Goal: Communication & Community: Connect with others

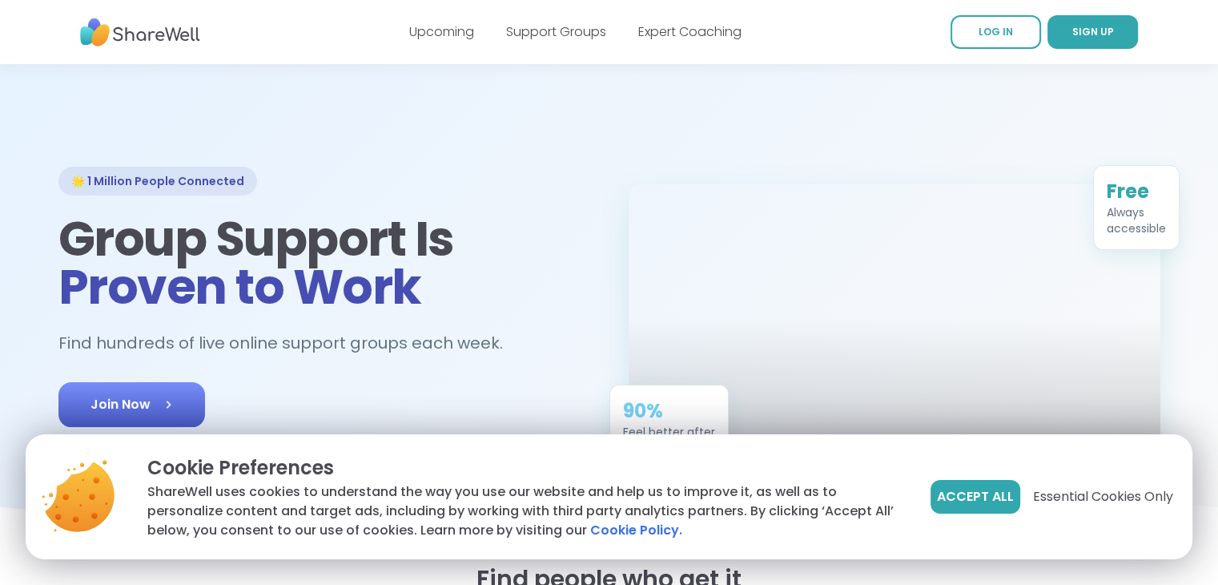
click at [111, 392] on link "Join Now" at bounding box center [131, 404] width 147 height 45
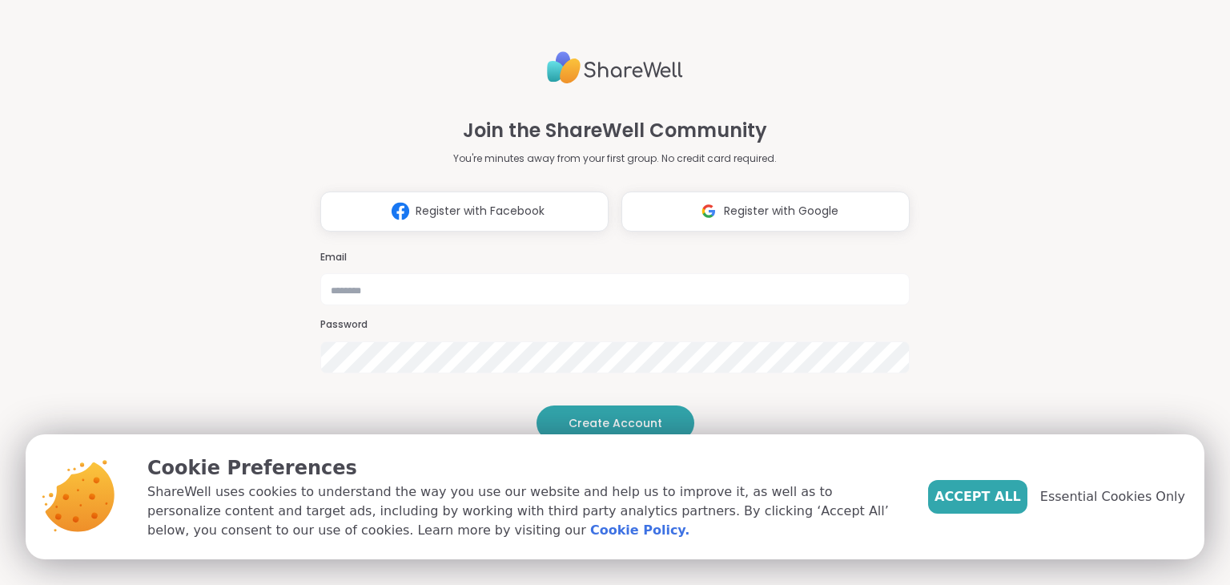
click at [426, 251] on h3 "Email" at bounding box center [615, 258] width 590 height 14
click at [360, 273] on input "email" at bounding box center [615, 289] width 590 height 32
type input "**********"
click at [982, 501] on span "Accept All" at bounding box center [978, 496] width 87 height 19
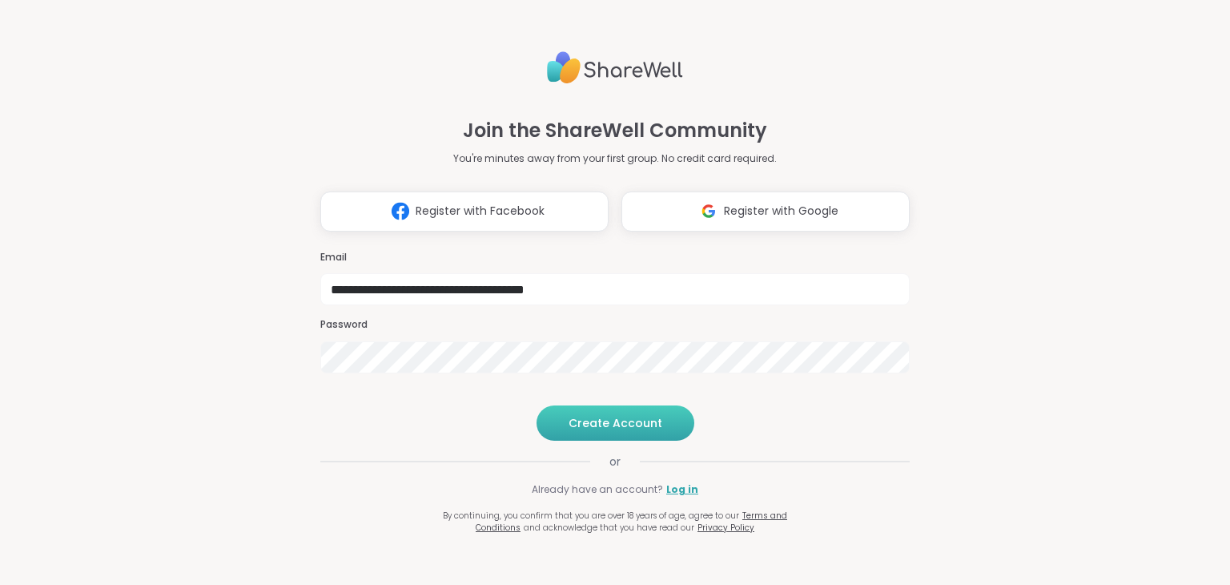
click at [615, 431] on span "Create Account" at bounding box center [616, 423] width 94 height 16
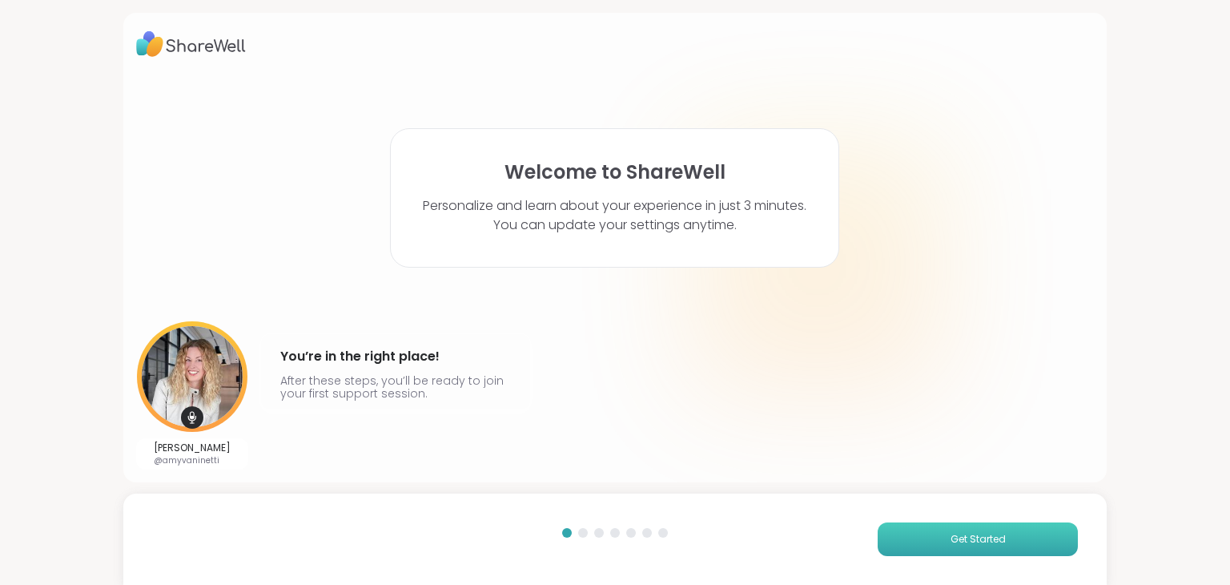
click at [1040, 543] on button "Get Started" at bounding box center [978, 539] width 200 height 34
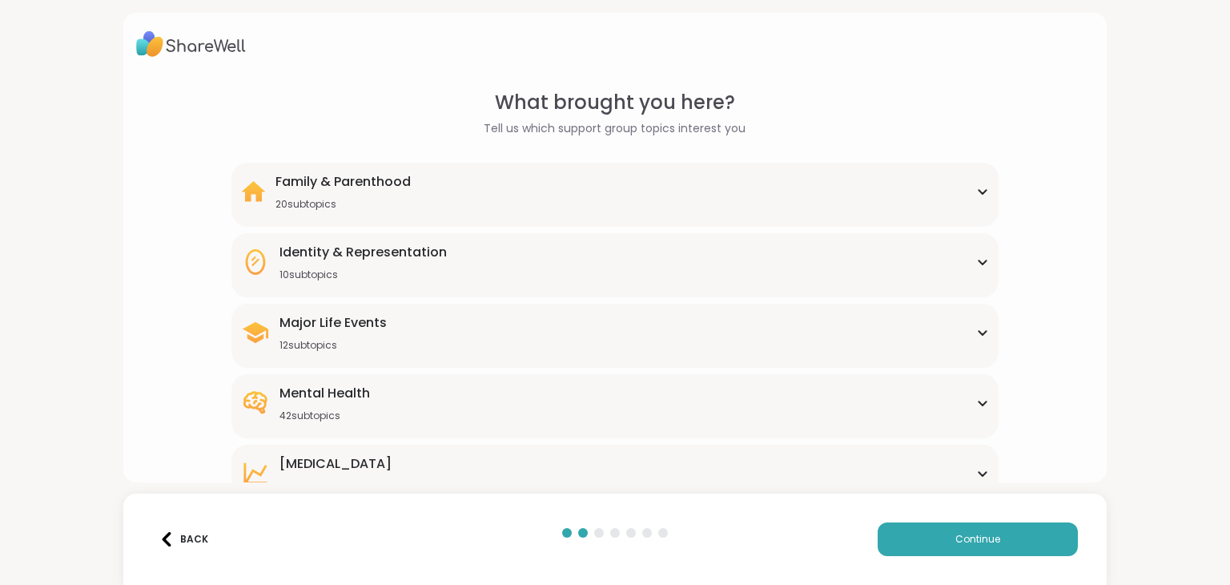
click at [976, 401] on icon at bounding box center [982, 403] width 13 height 8
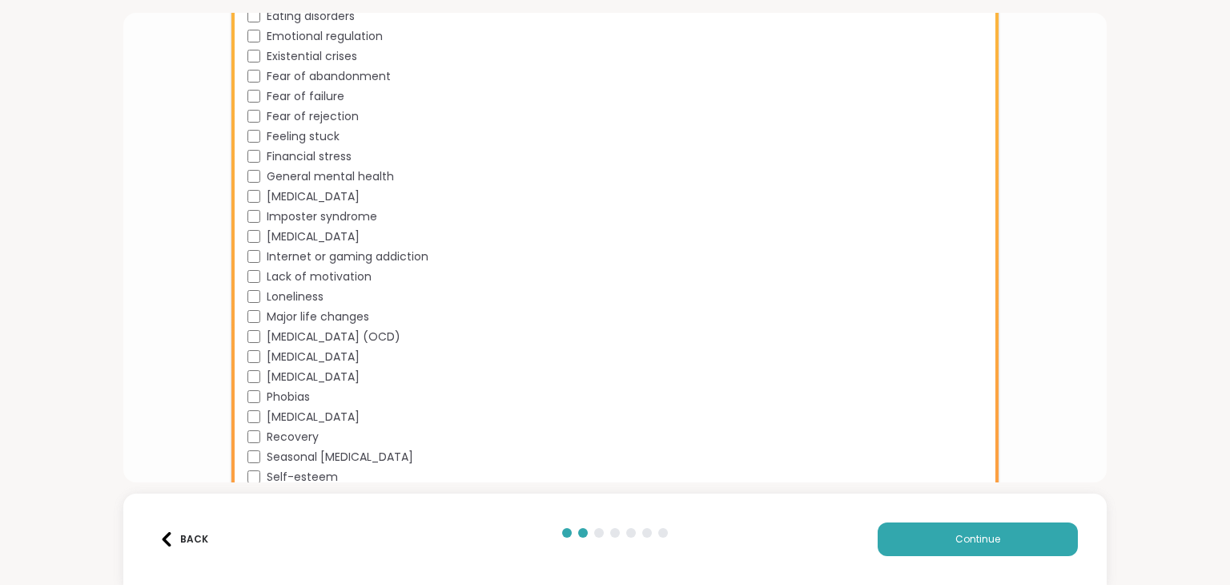
scroll to position [801, 0]
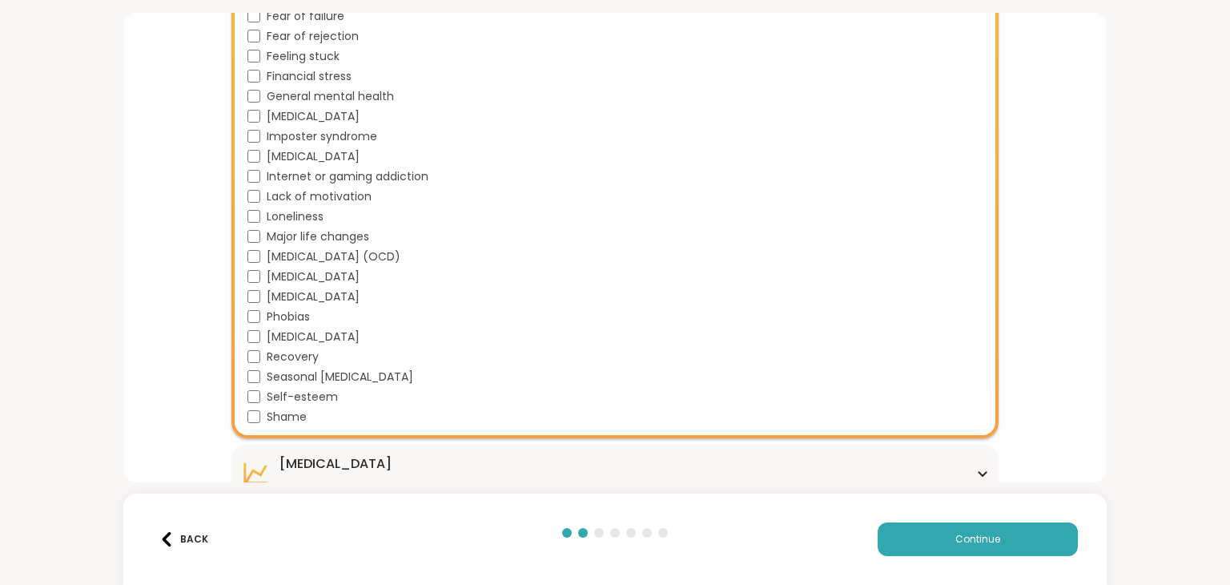
click at [1161, 211] on div "What brought you here? Tell us which support group topics interest you Family &…" at bounding box center [615, 292] width 1230 height 585
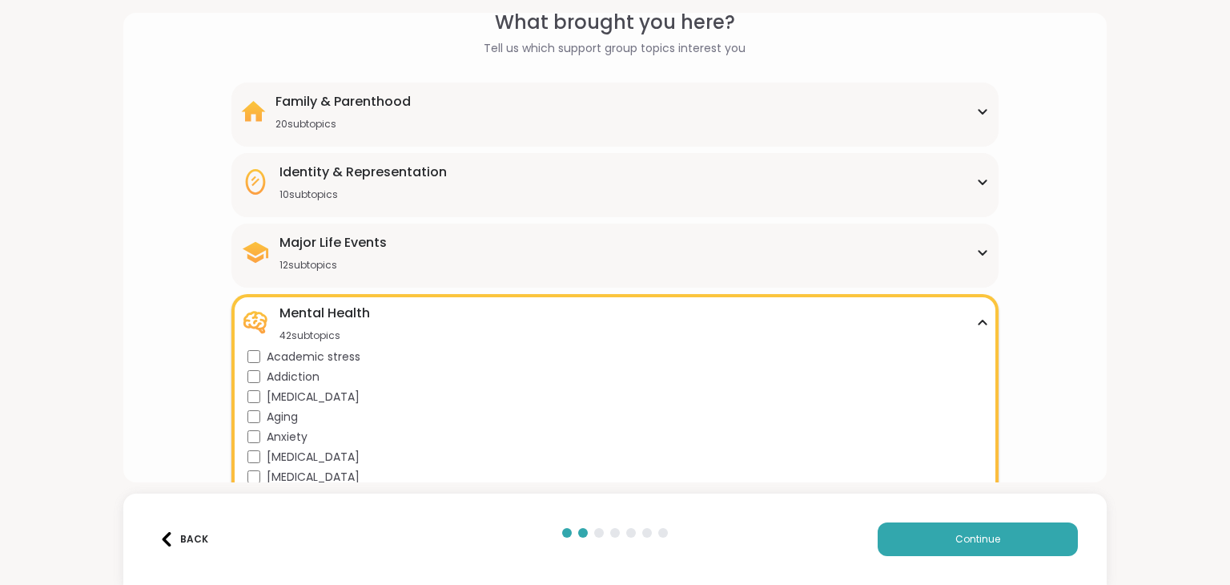
scroll to position [0, 0]
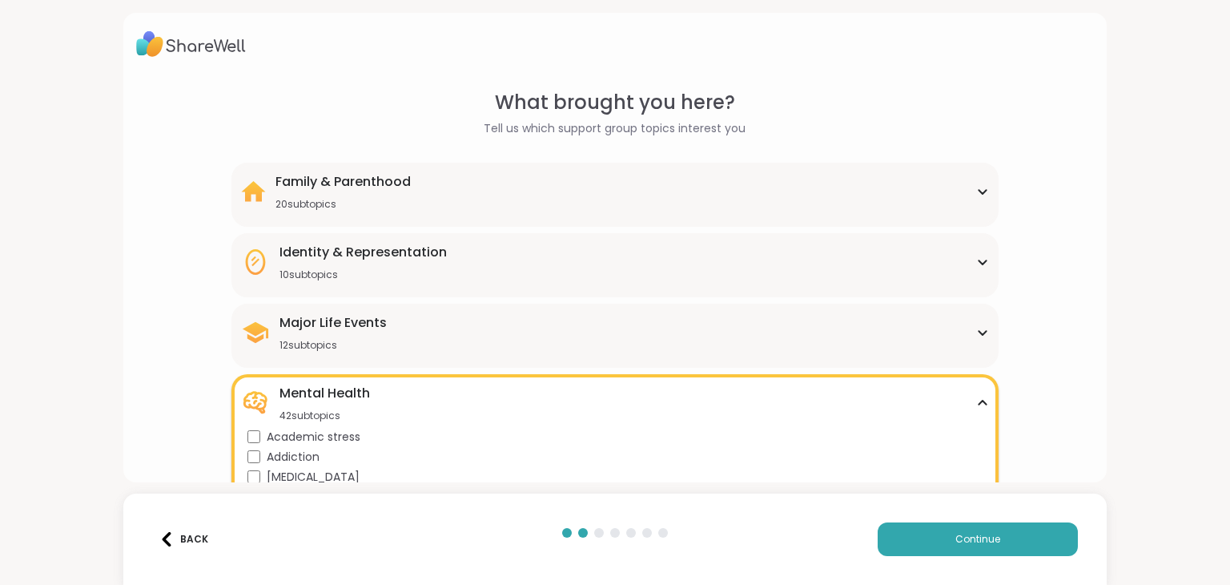
click at [976, 191] on icon at bounding box center [982, 191] width 13 height 8
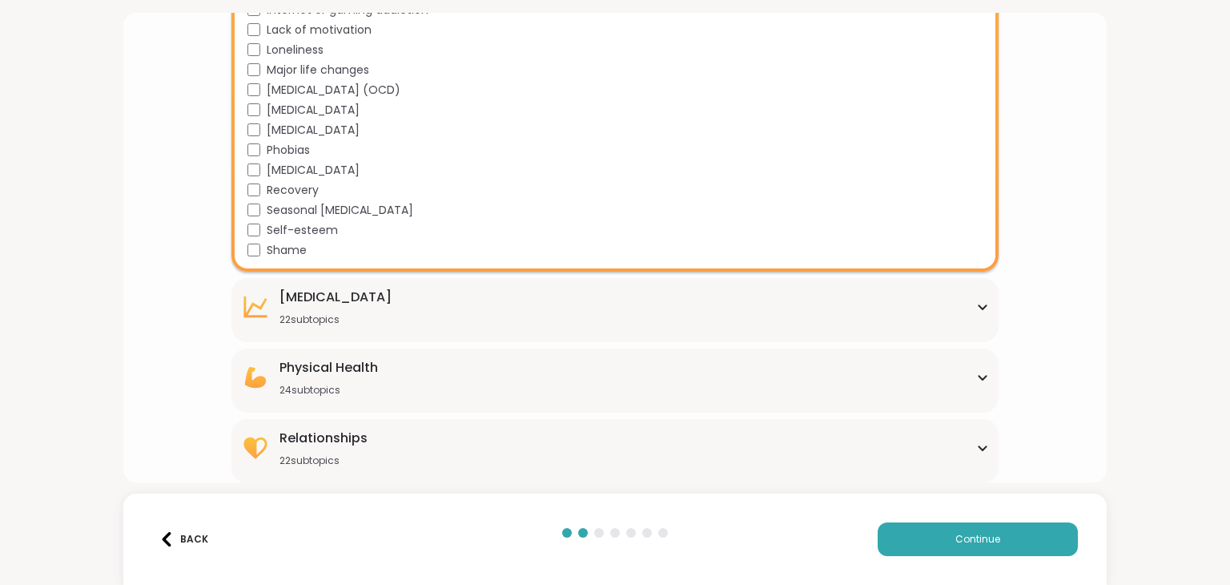
scroll to position [1365, 0]
click at [979, 447] on icon at bounding box center [982, 448] width 7 height 4
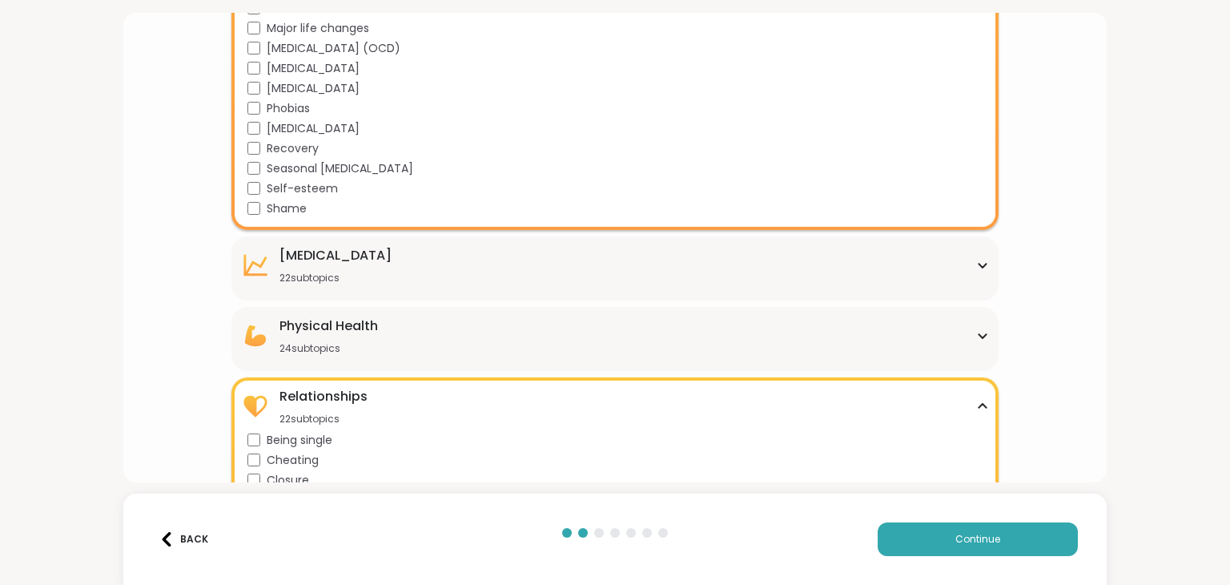
scroll to position [1403, 0]
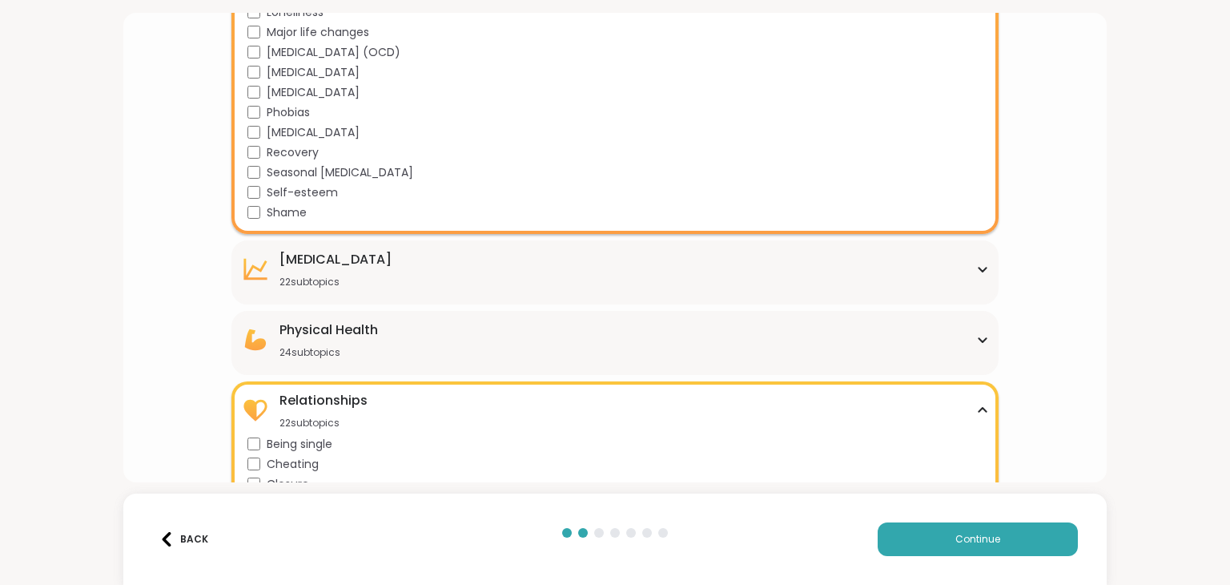
click at [979, 339] on icon at bounding box center [982, 340] width 7 height 4
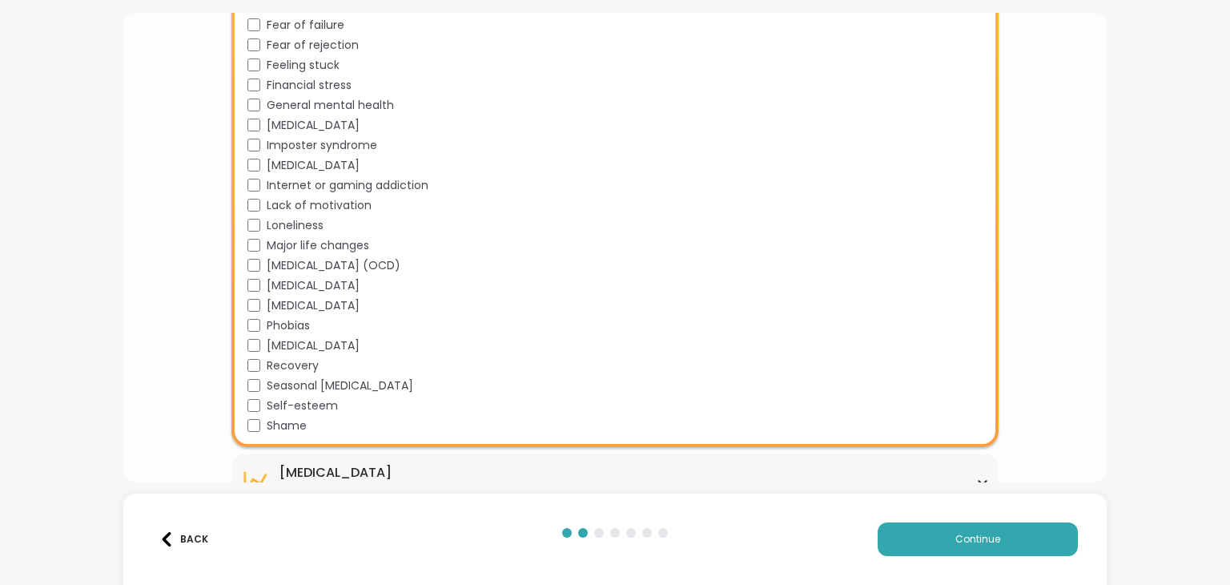
scroll to position [1162, 0]
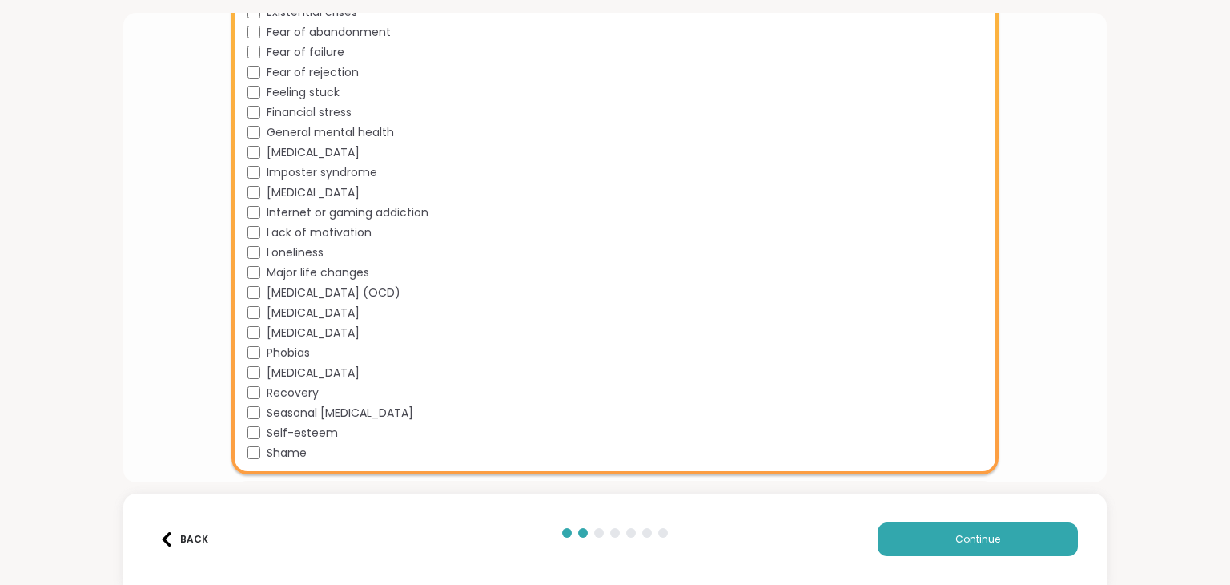
click at [255, 187] on div "[MEDICAL_DATA]" at bounding box center [618, 192] width 741 height 17
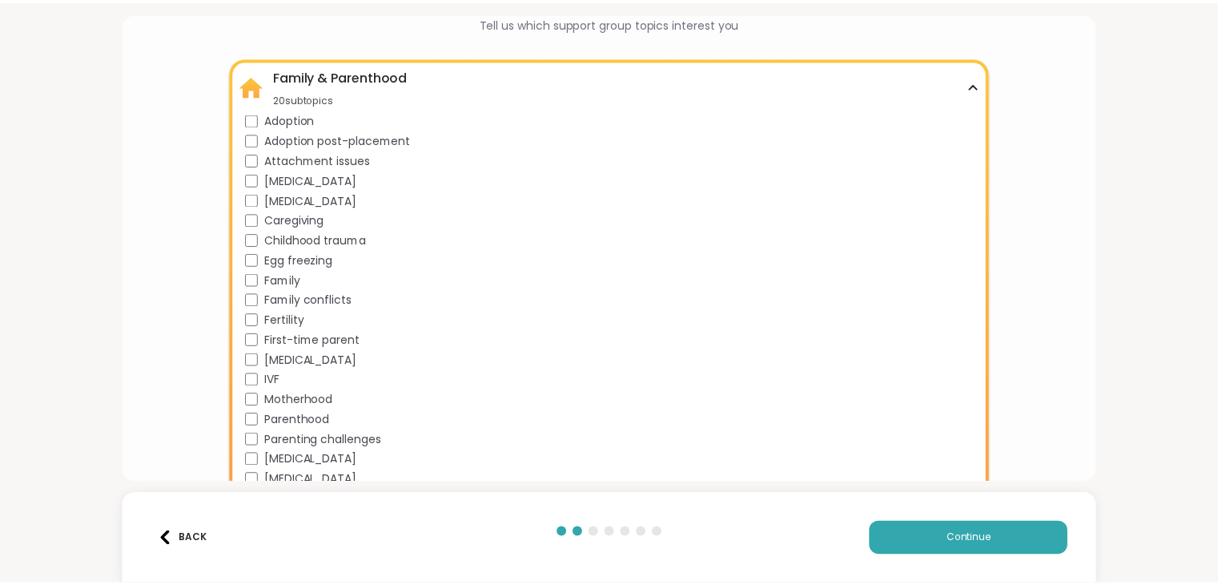
scroll to position [0, 0]
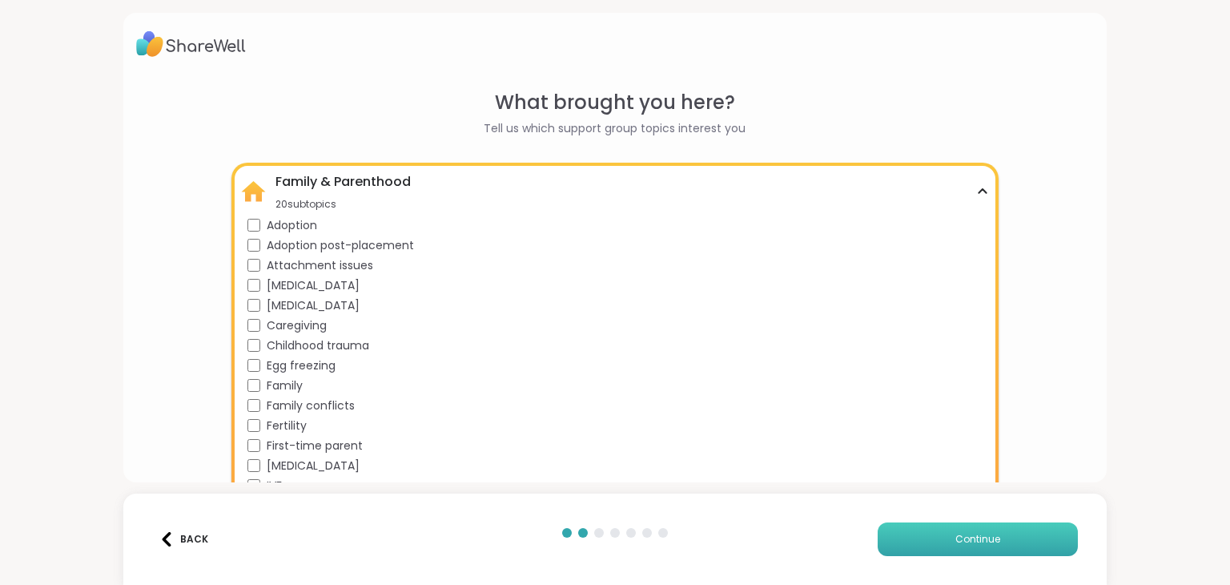
click at [925, 534] on button "Continue" at bounding box center [978, 539] width 200 height 34
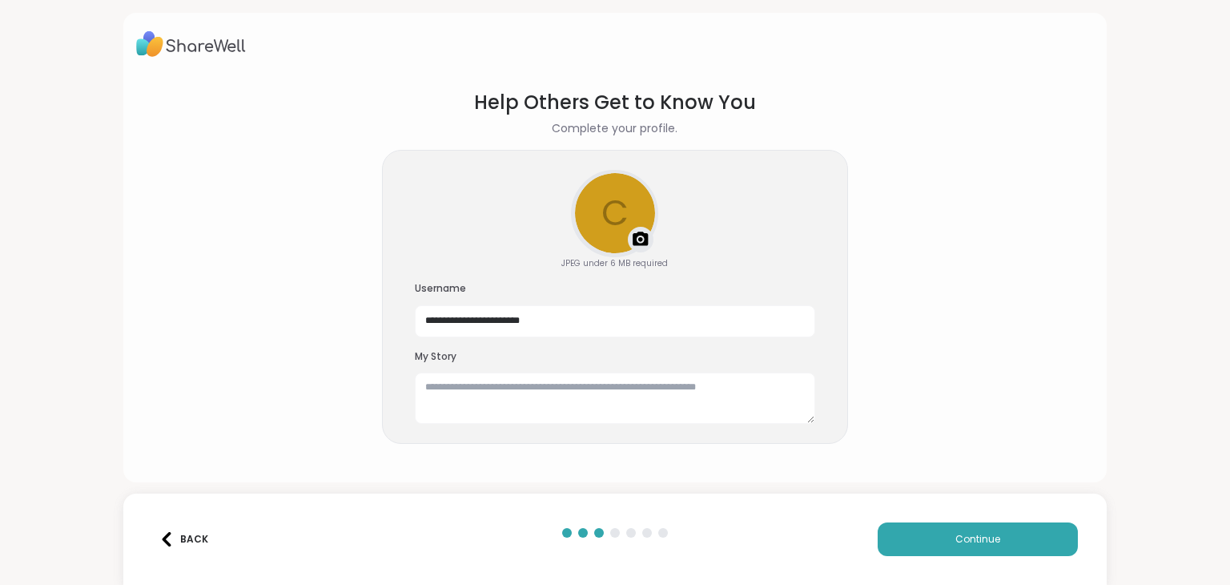
click at [631, 235] on img at bounding box center [640, 239] width 19 height 19
click at [633, 235] on img at bounding box center [640, 239] width 19 height 19
click at [494, 387] on textarea at bounding box center [615, 397] width 400 height 51
type textarea "*"
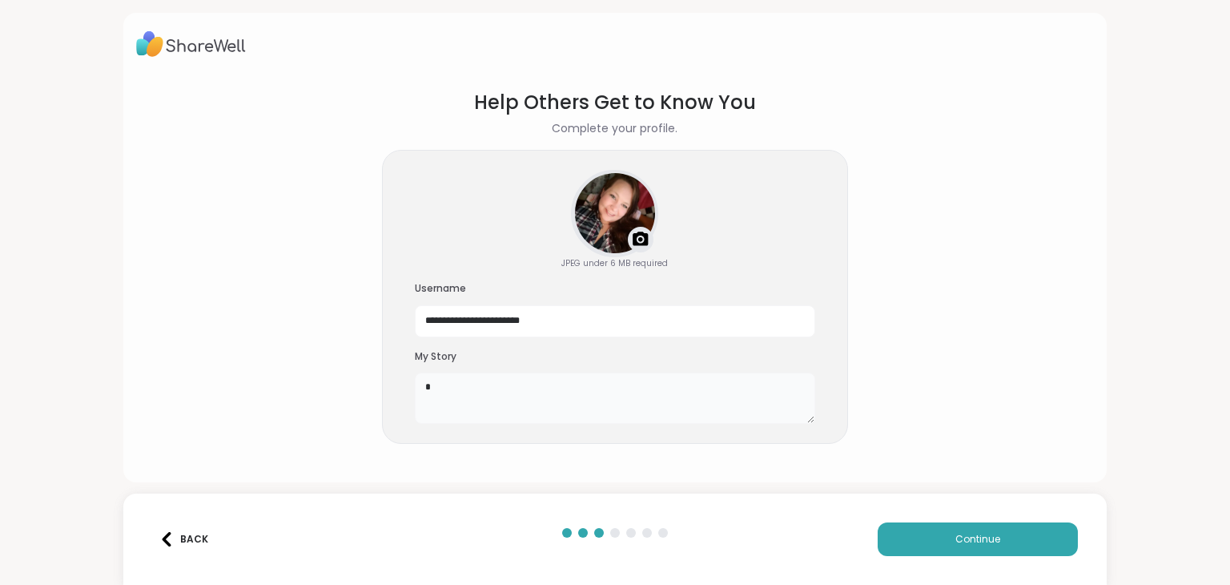
click at [497, 384] on textarea "*" at bounding box center [615, 397] width 400 height 51
type textarea "*"
click at [956, 541] on span "Continue" at bounding box center [978, 539] width 45 height 14
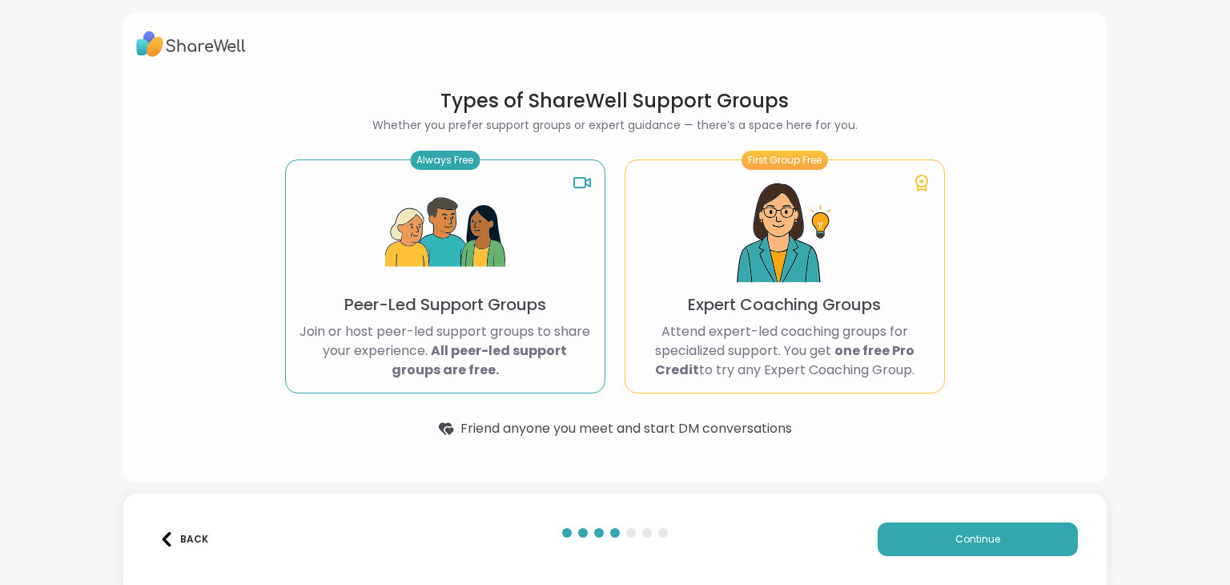
click at [537, 318] on div "Always Free Peer-Led Support Groups Join or host peer-led support groups to sha…" at bounding box center [445, 276] width 320 height 234
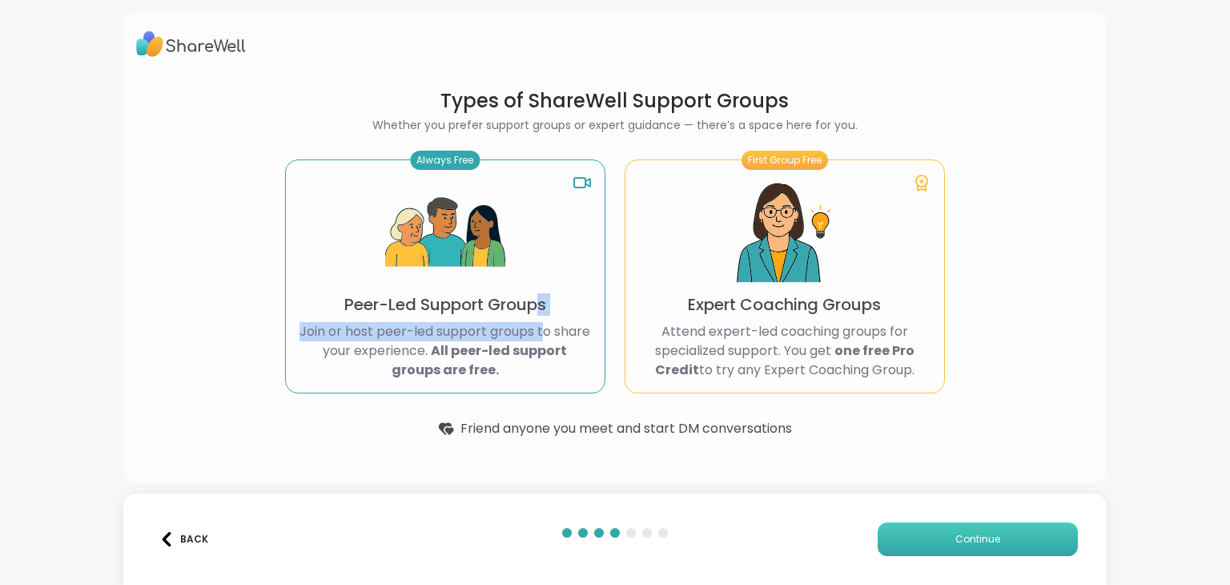
click at [926, 540] on button "Continue" at bounding box center [978, 539] width 200 height 34
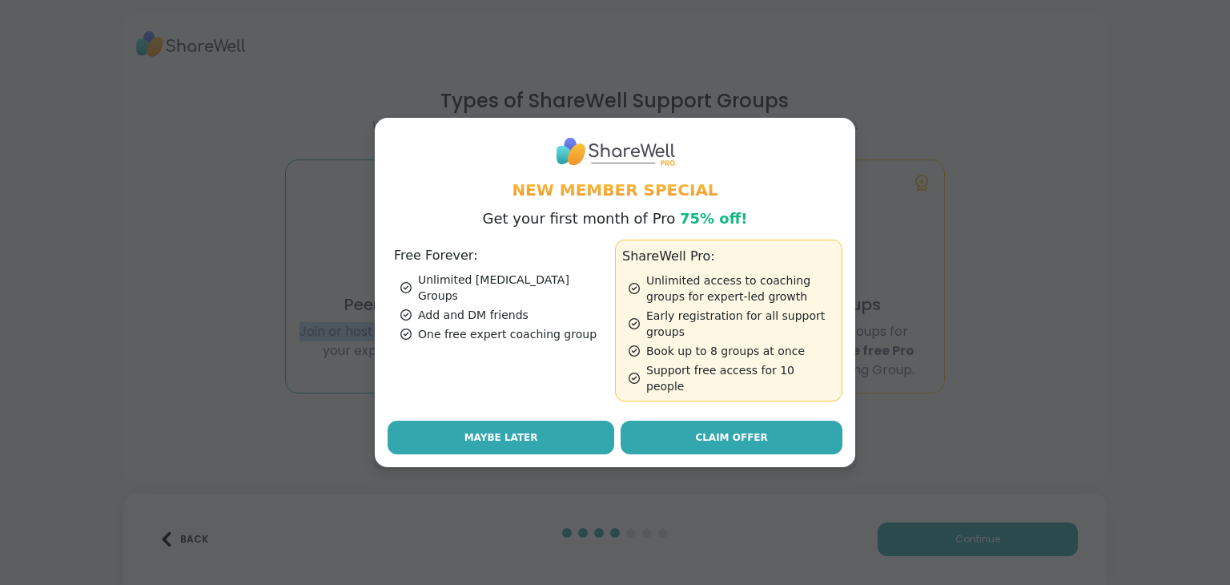
click at [568, 432] on button "Maybe Later" at bounding box center [501, 438] width 227 height 34
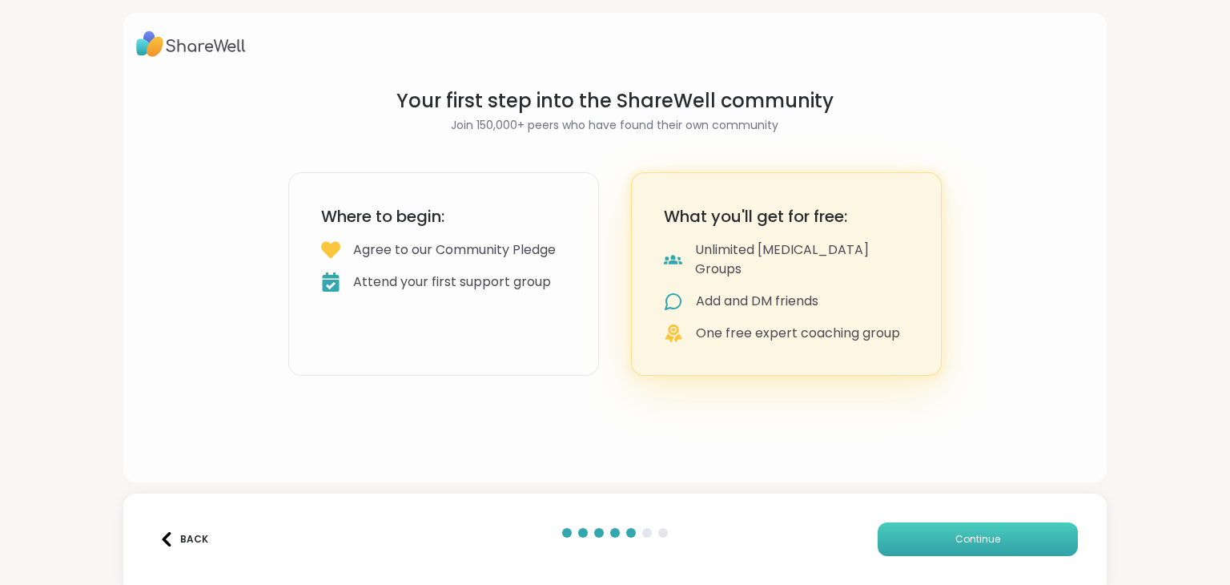
click at [1027, 534] on button "Continue" at bounding box center [978, 539] width 200 height 34
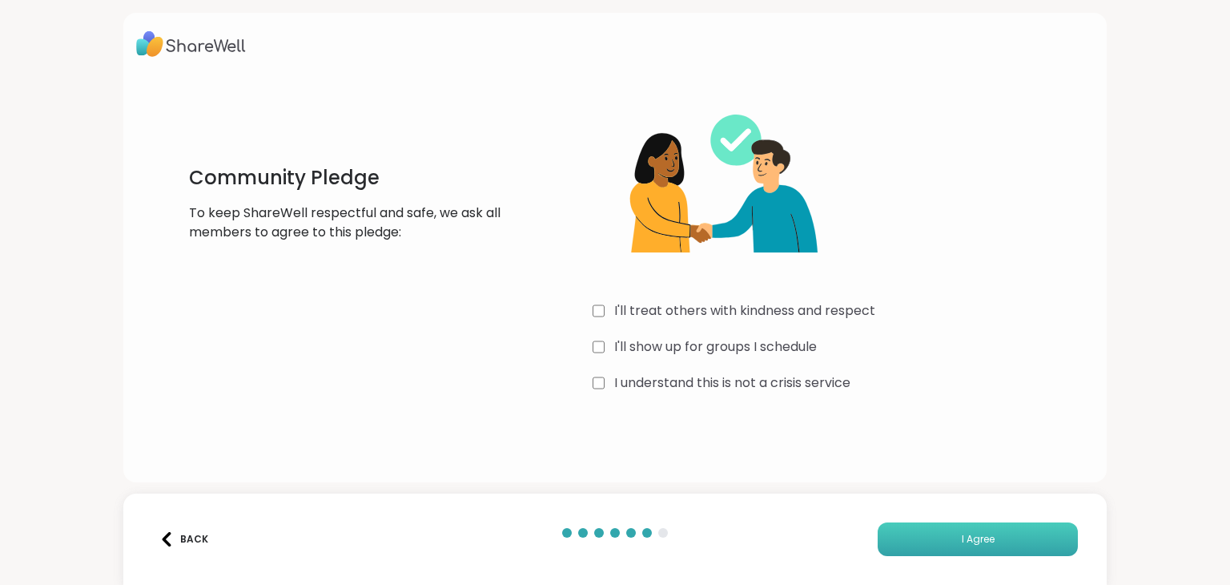
click at [938, 532] on button "I Agree" at bounding box center [978, 539] width 200 height 34
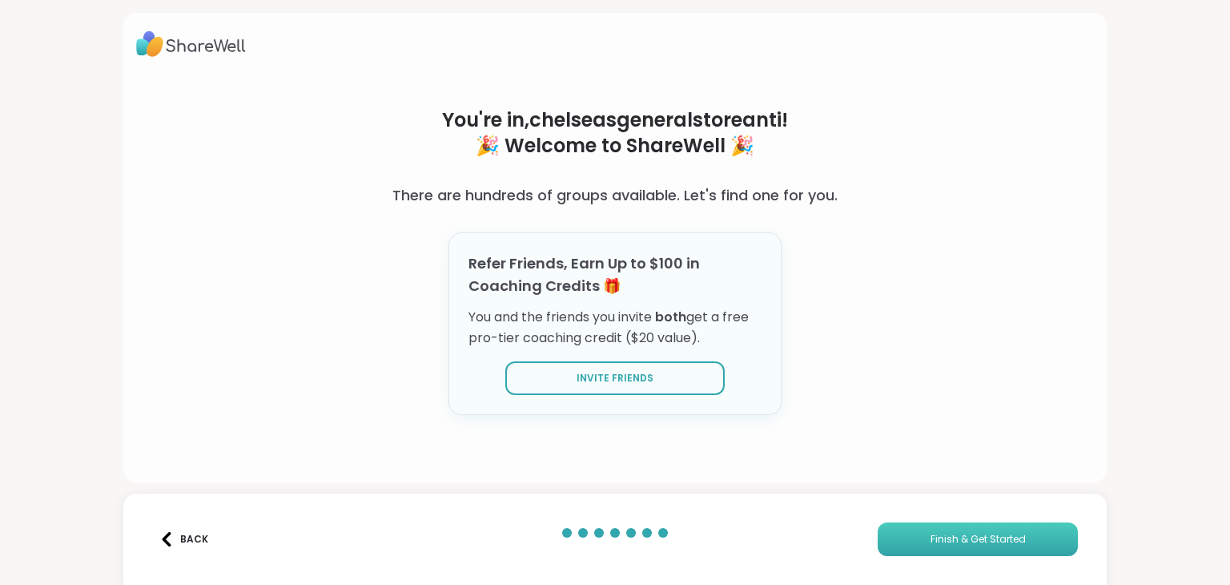
click at [956, 530] on button "Finish & Get Started" at bounding box center [978, 539] width 200 height 34
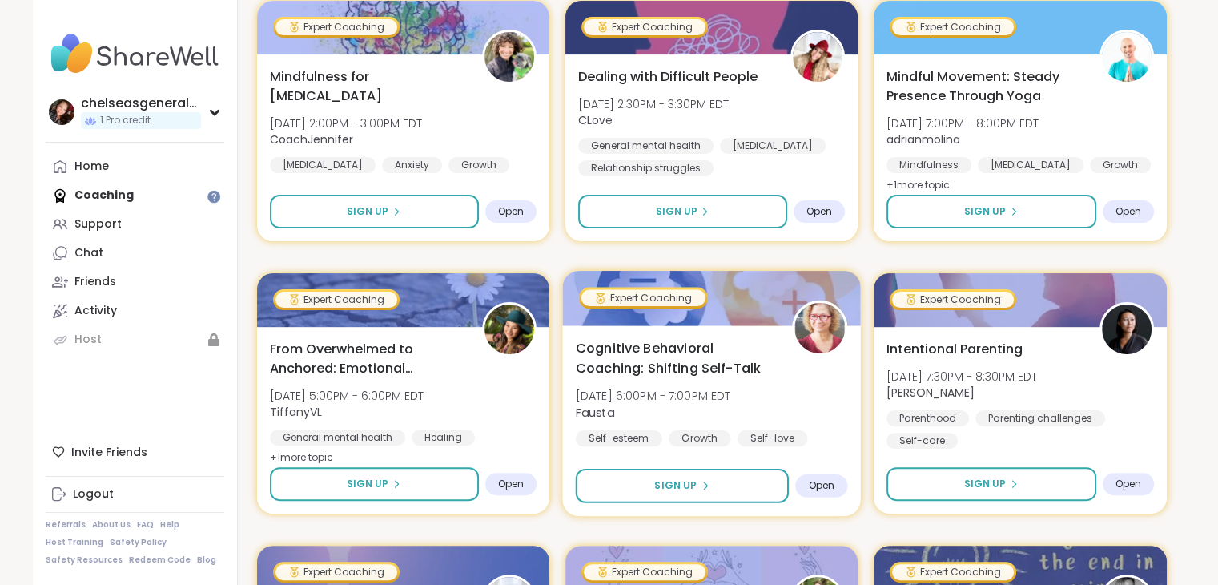
scroll to position [320, 0]
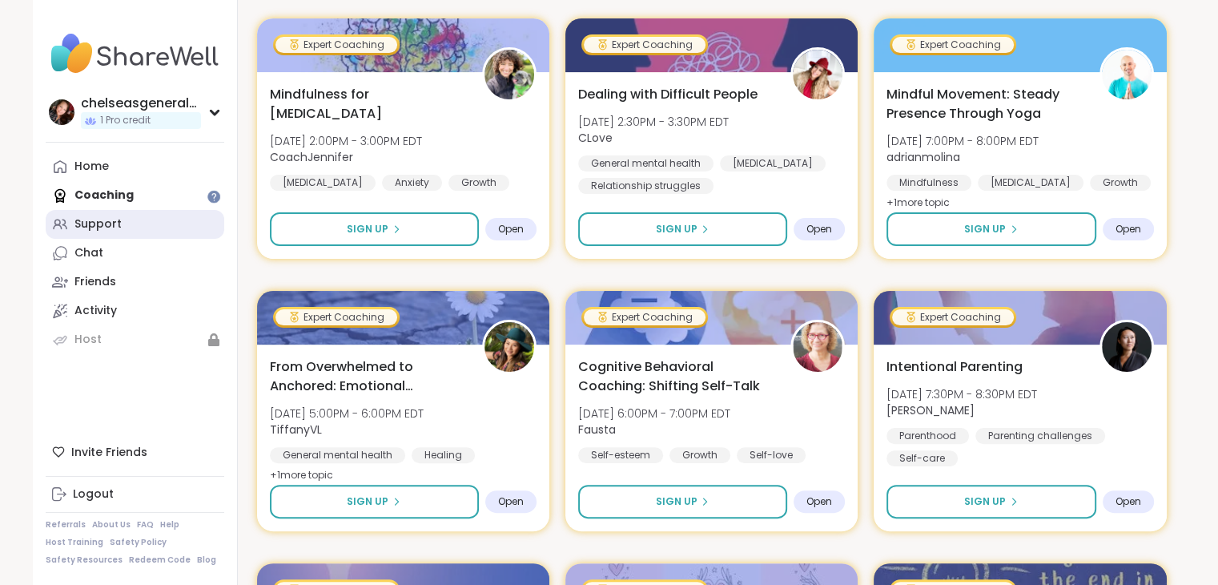
click at [191, 213] on link "Support" at bounding box center [135, 224] width 179 height 29
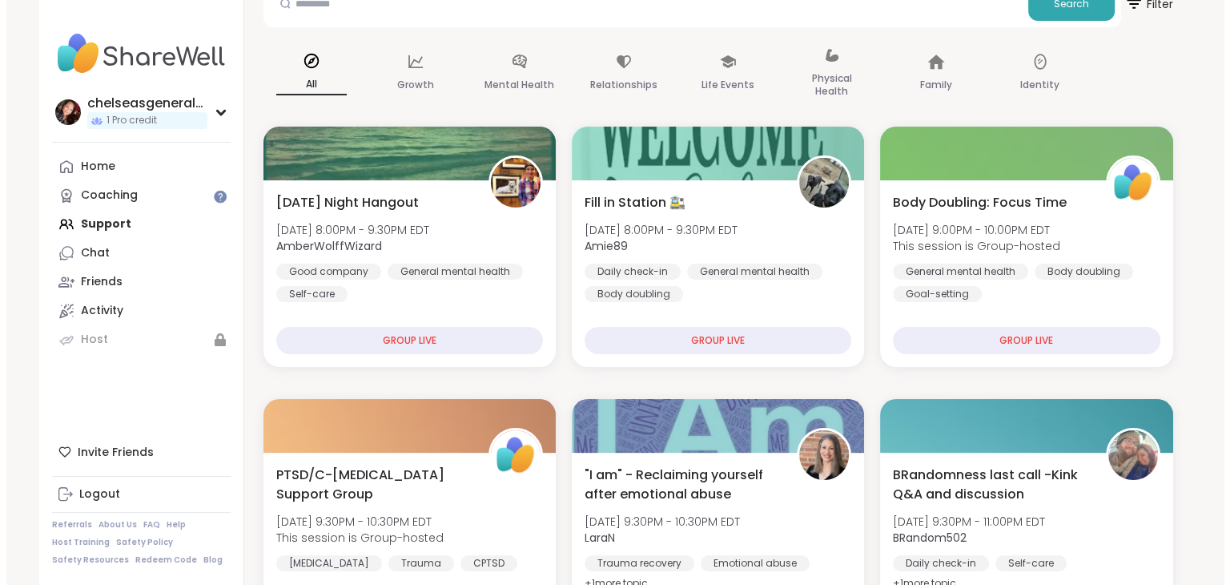
scroll to position [160, 0]
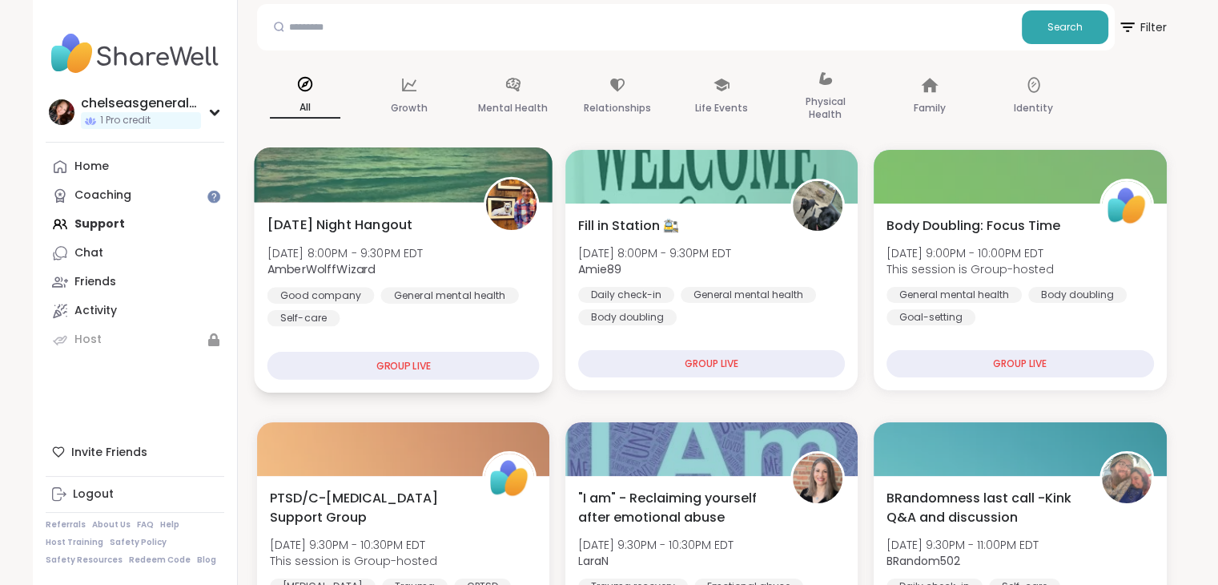
click at [441, 360] on div "GROUP LIVE" at bounding box center [403, 366] width 272 height 28
click at [400, 217] on span "[DATE] Night Hangout" at bounding box center [340, 224] width 146 height 19
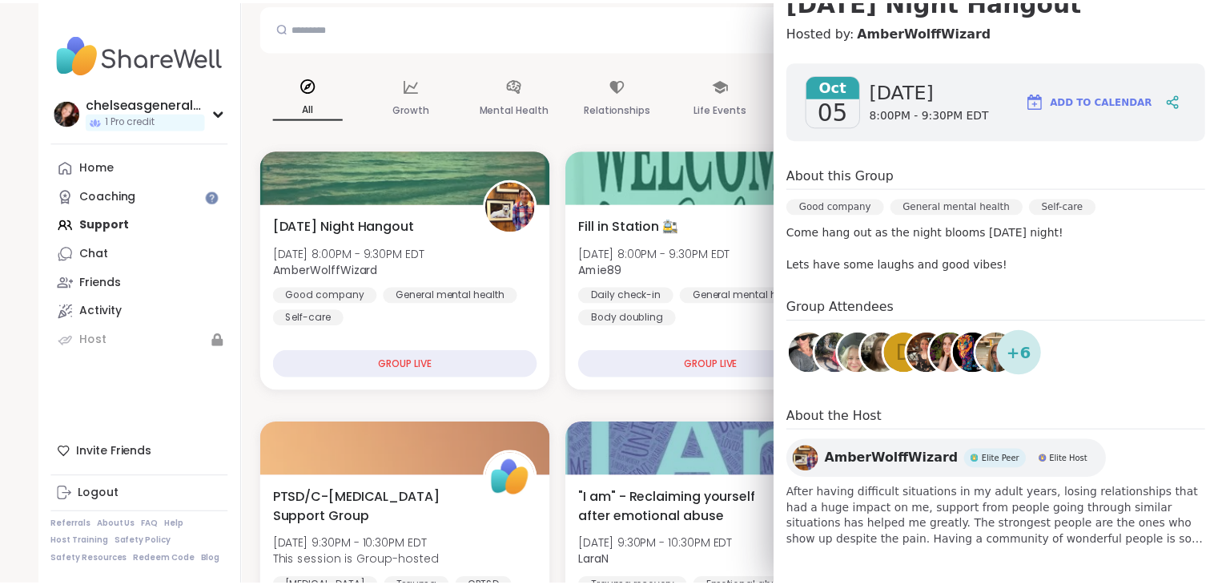
scroll to position [175, 0]
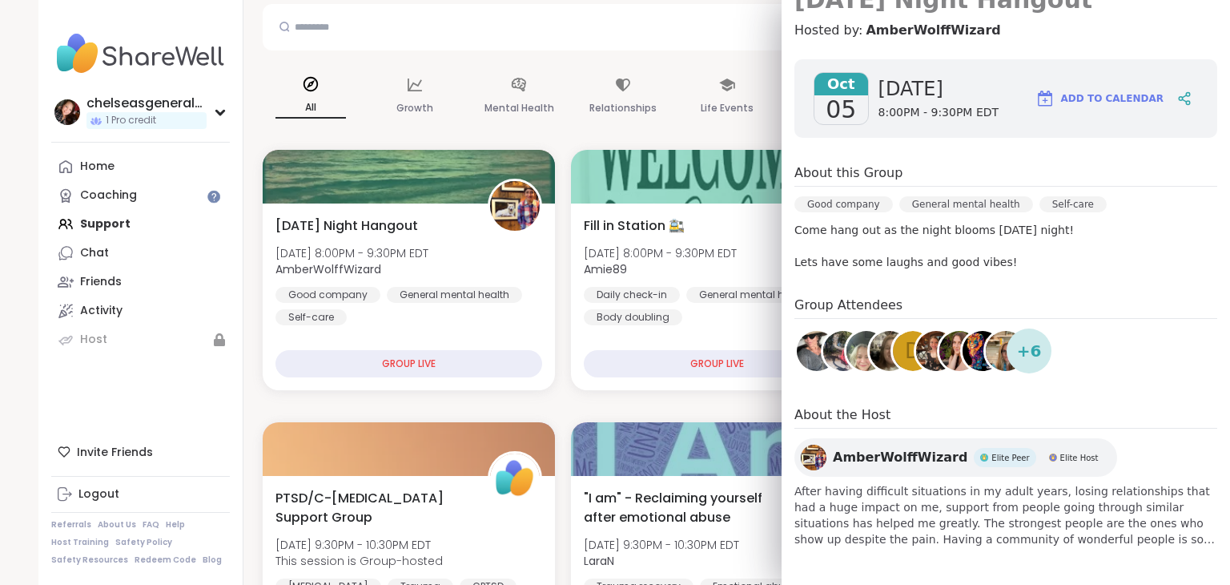
click at [896, 6] on h3 "[DATE] Night Hangout" at bounding box center [1006, 0] width 423 height 29
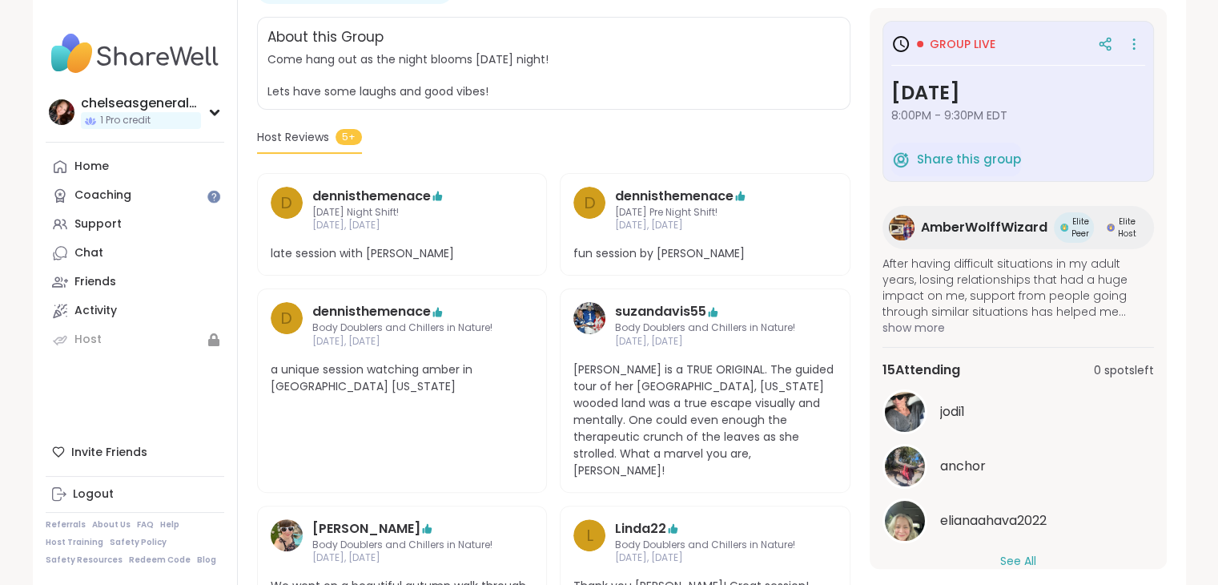
scroll to position [240, 0]
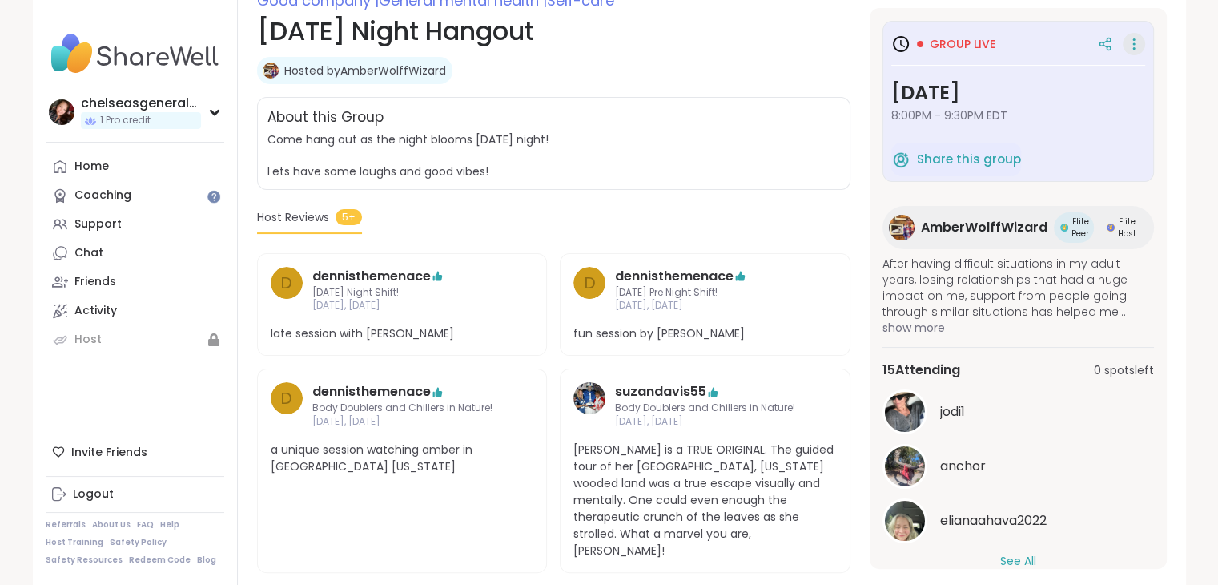
click at [1126, 43] on icon at bounding box center [1134, 44] width 16 height 22
click at [131, 51] on img at bounding box center [135, 54] width 179 height 56
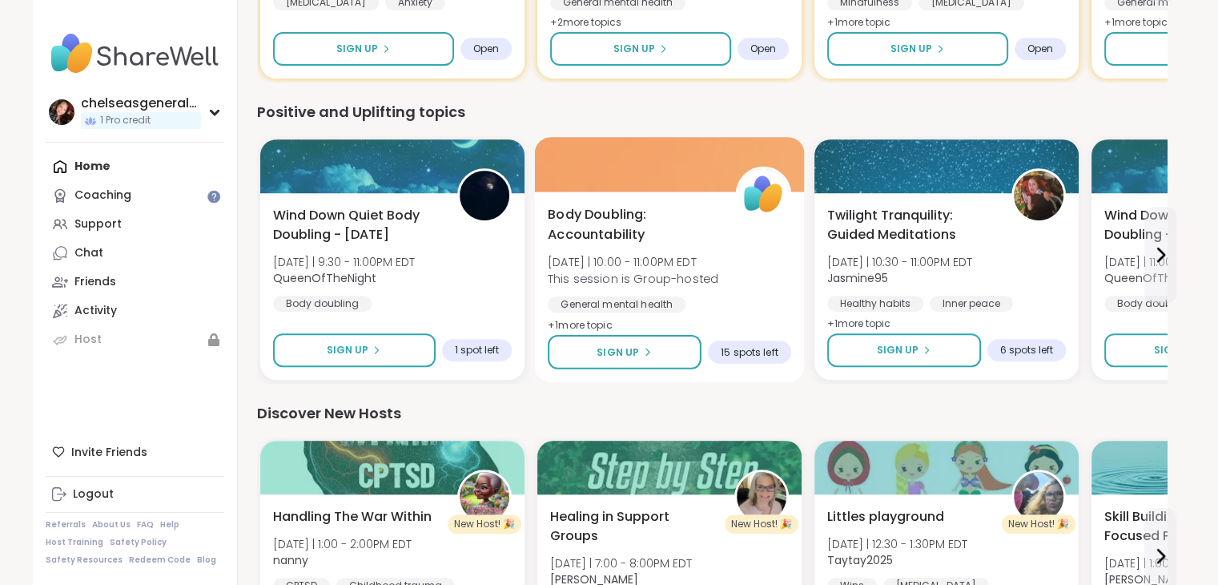
scroll to position [662, 0]
